Goal: Navigation & Orientation: Find specific page/section

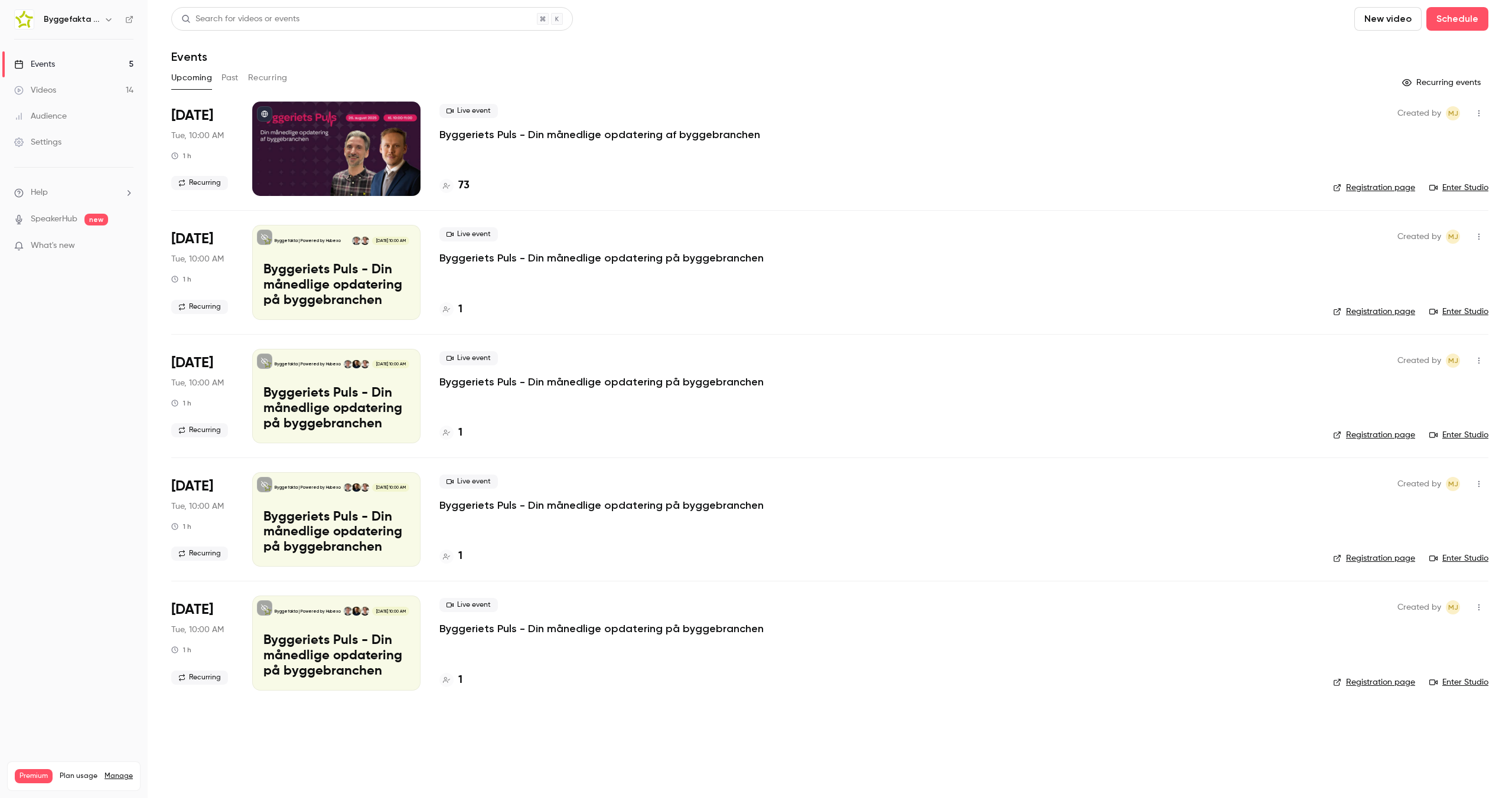
click at [111, 20] on icon "button" at bounding box center [109, 20] width 9 height 9
click at [84, 100] on li "Switch channel 11" at bounding box center [120, 109] width 221 height 31
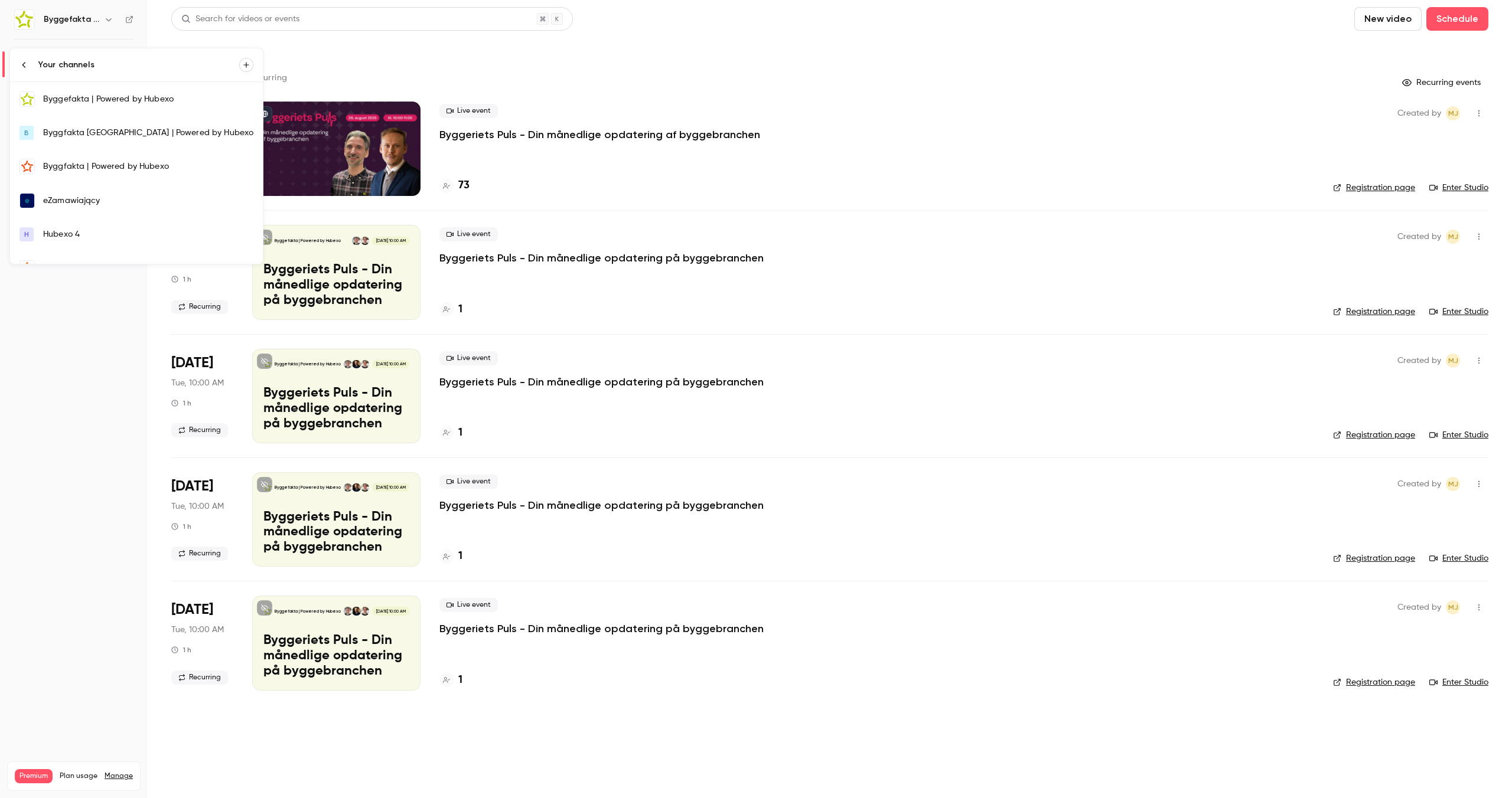
scroll to position [192, 0]
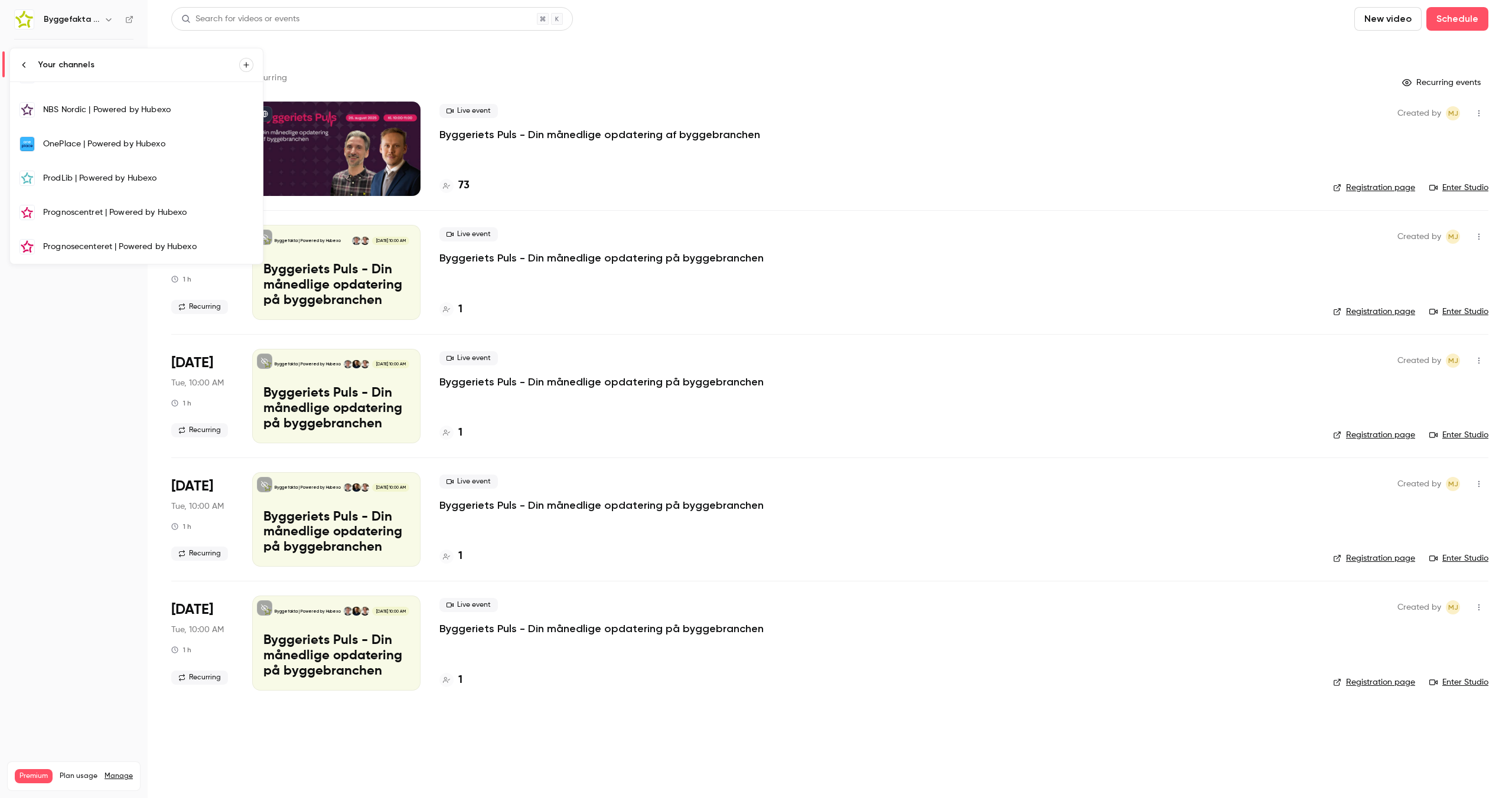
click at [49, 248] on div "Prognosecenteret | Powered by Hubexo" at bounding box center [148, 246] width 210 height 12
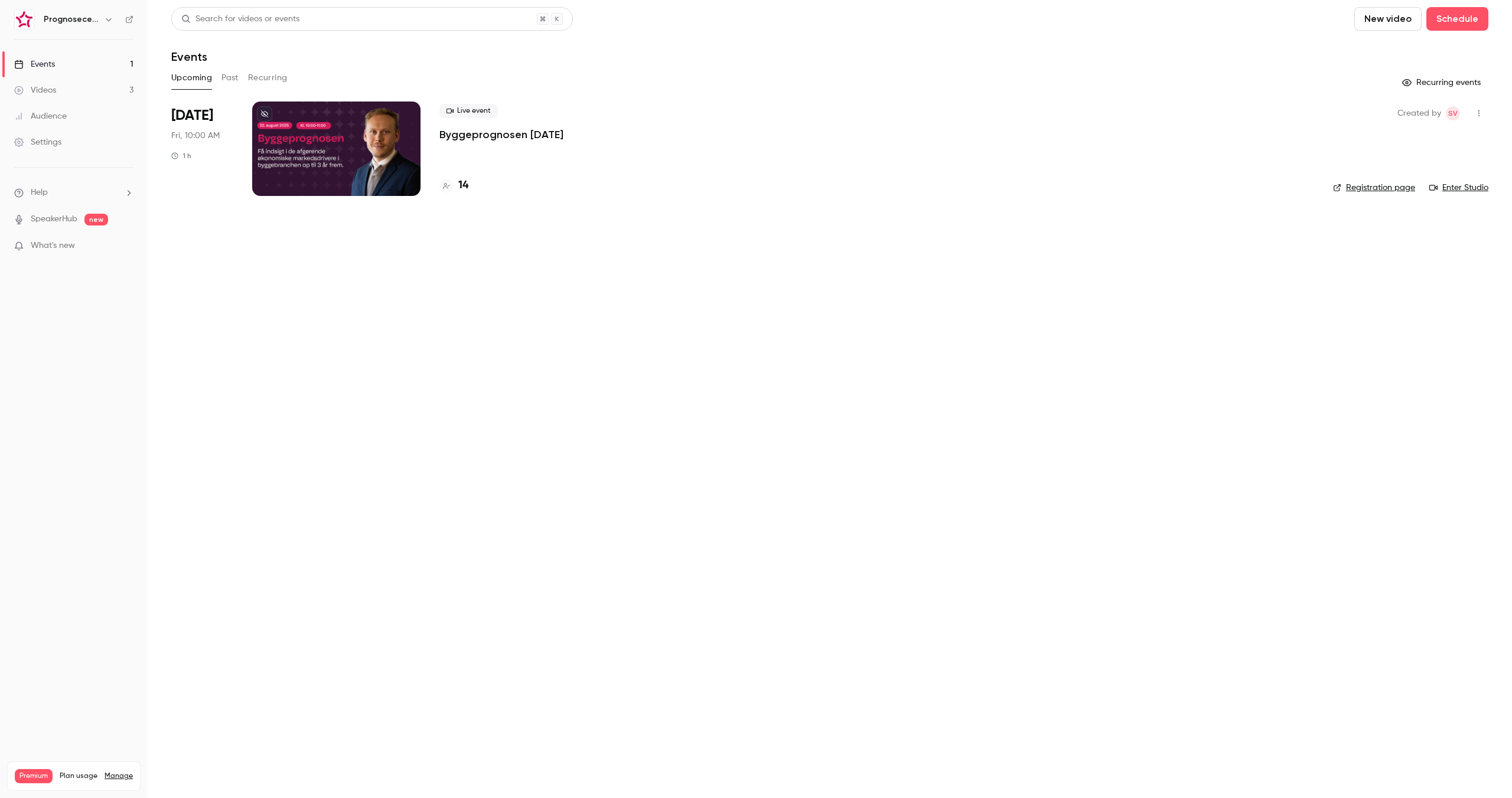
click at [235, 76] on button "Past" at bounding box center [230, 78] width 17 height 19
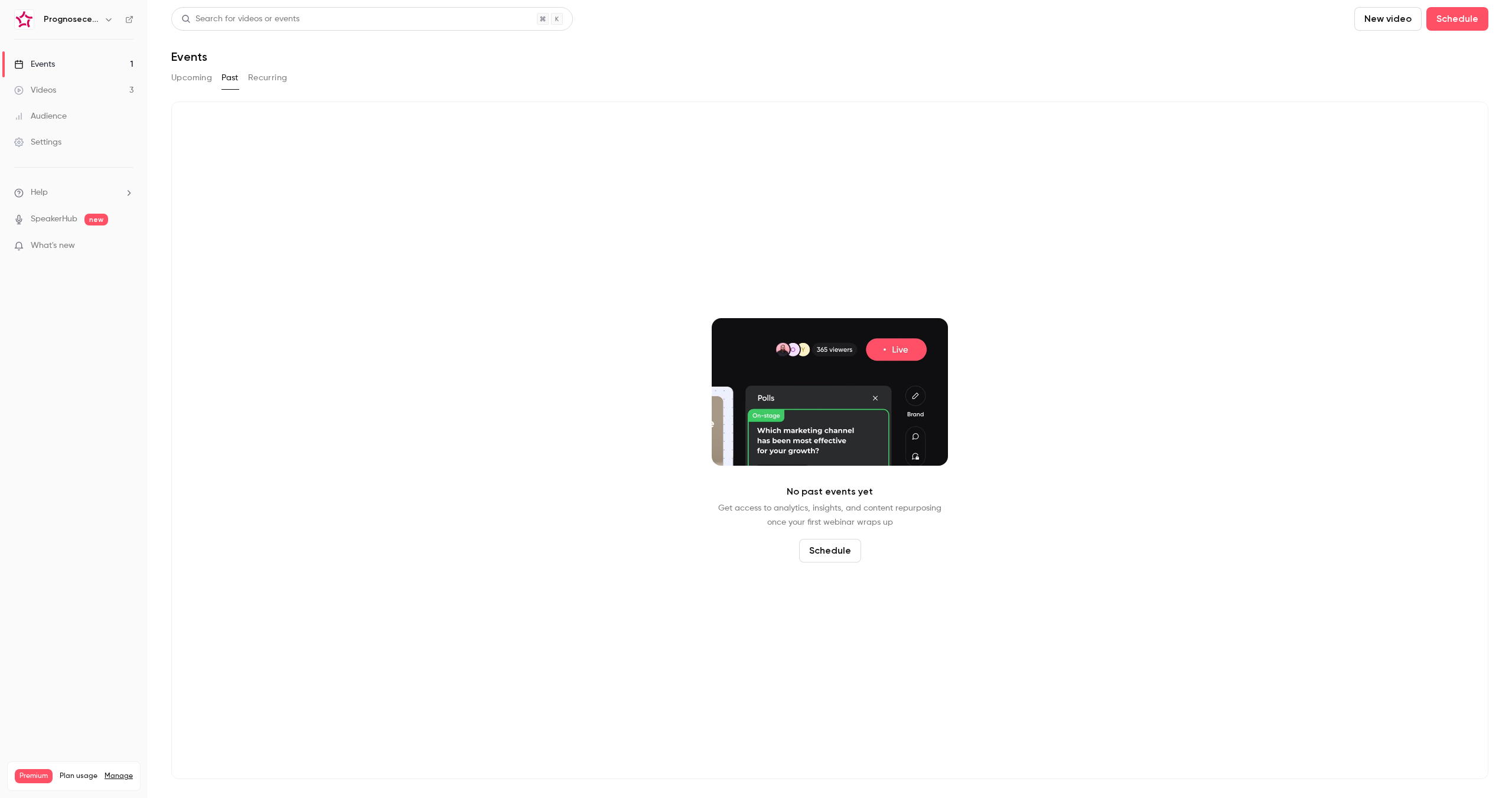
click at [175, 75] on button "Upcoming" at bounding box center [192, 78] width 41 height 19
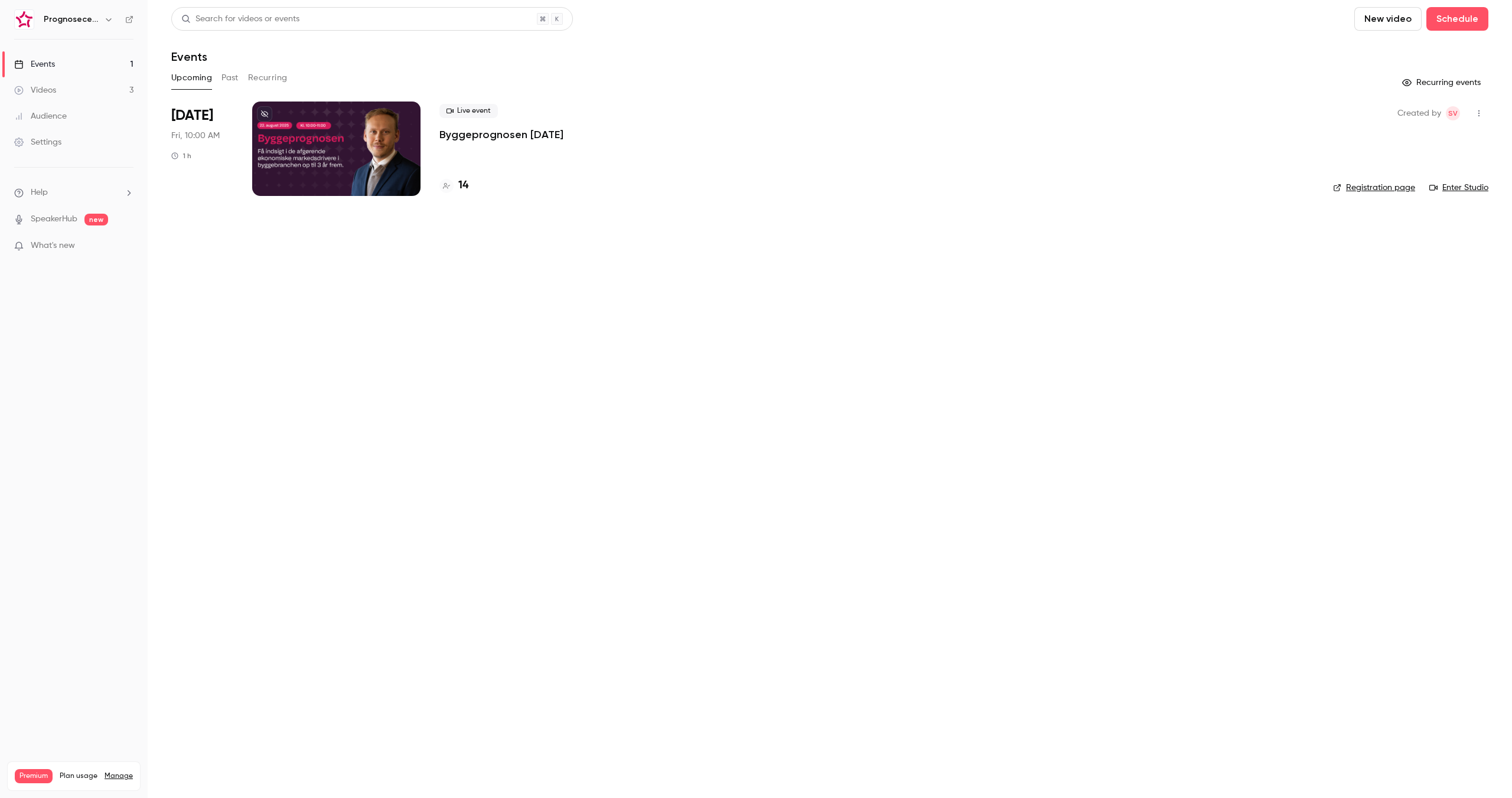
click at [1380, 189] on link "Registration page" at bounding box center [1374, 188] width 82 height 12
